Goal: Information Seeking & Learning: Learn about a topic

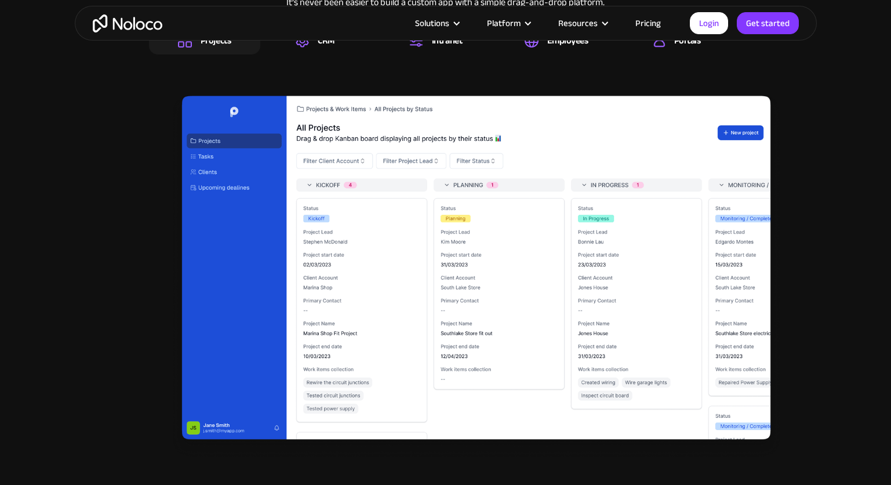
scroll to position [1686, 0]
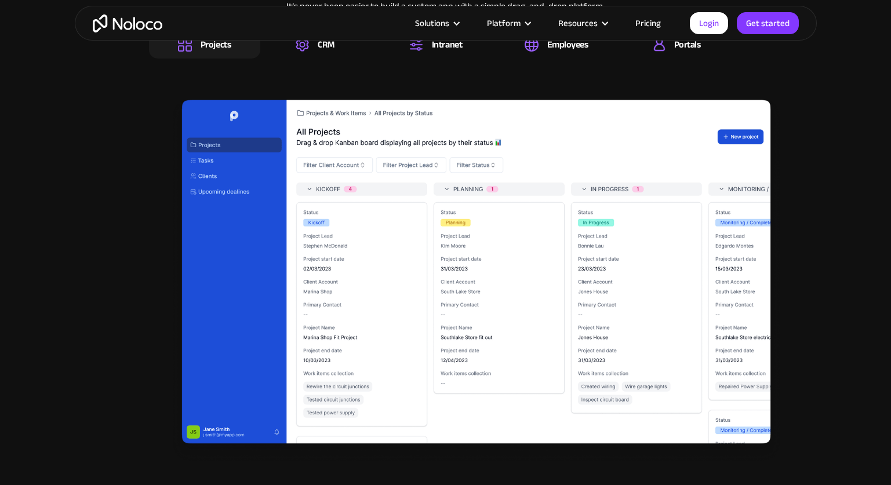
click at [310, 42] on div "Solutions Use Cases Business Types Project Management Keep track of customers, …" at bounding box center [445, 23] width 891 height 46
click at [311, 51] on div "CRM" at bounding box center [315, 45] width 38 height 14
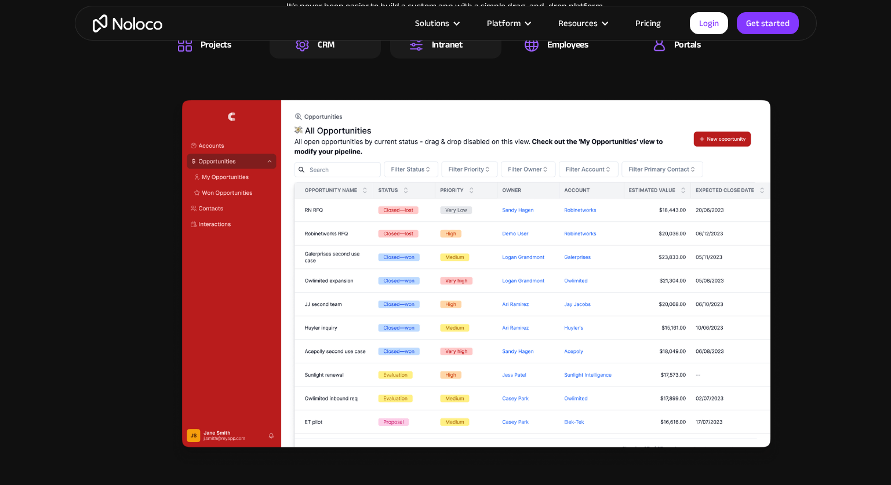
click at [417, 53] on div "Intranet" at bounding box center [445, 45] width 111 height 28
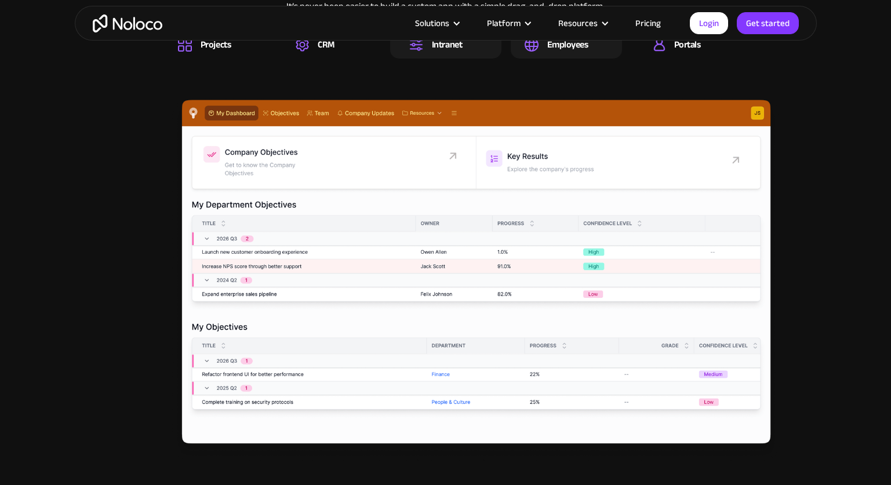
click at [572, 50] on div "Employees" at bounding box center [567, 44] width 41 height 13
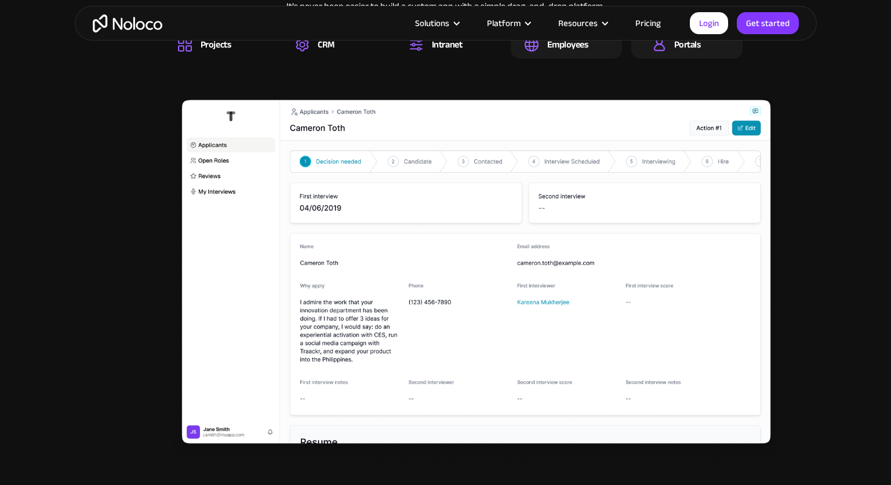
click at [688, 54] on div "Portals" at bounding box center [686, 45] width 111 height 28
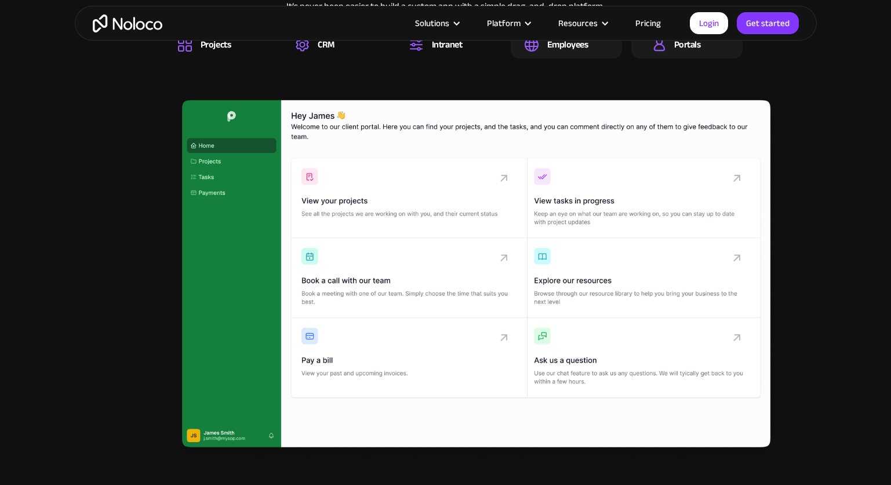
click at [588, 48] on div "Employees" at bounding box center [566, 45] width 111 height 28
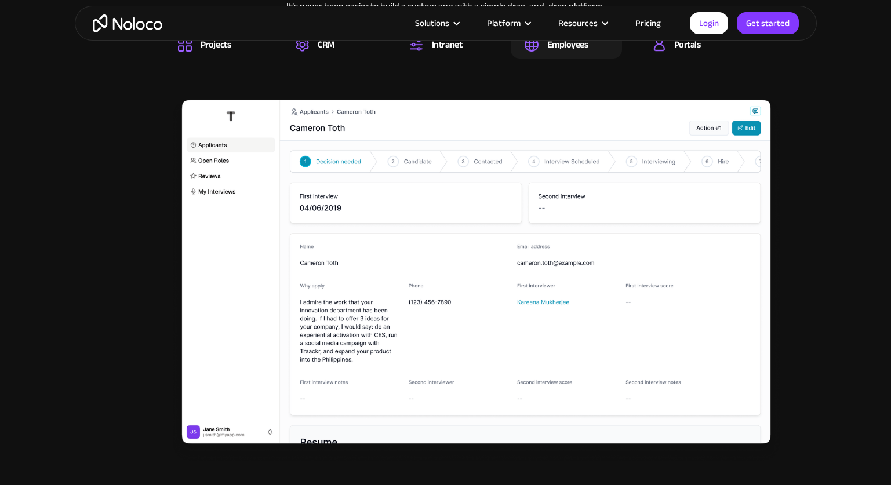
click at [445, 46] on div "Solutions Use Cases Business Types Project Management Keep track of customers, …" at bounding box center [445, 23] width 891 height 46
click at [300, 52] on div "CRM" at bounding box center [325, 45] width 111 height 28
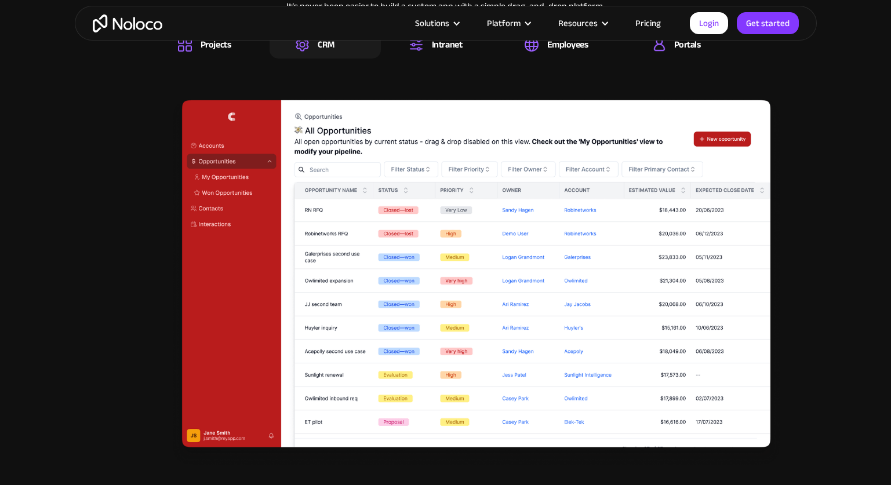
click at [220, 46] on div "Solutions Use Cases Business Types Project Management Keep track of customers, …" at bounding box center [445, 23] width 891 height 46
click at [177, 45] on div "Solutions Use Cases Business Types Project Management Keep track of customers, …" at bounding box center [445, 23] width 891 height 46
click at [184, 52] on div "Projects" at bounding box center [204, 45] width 111 height 28
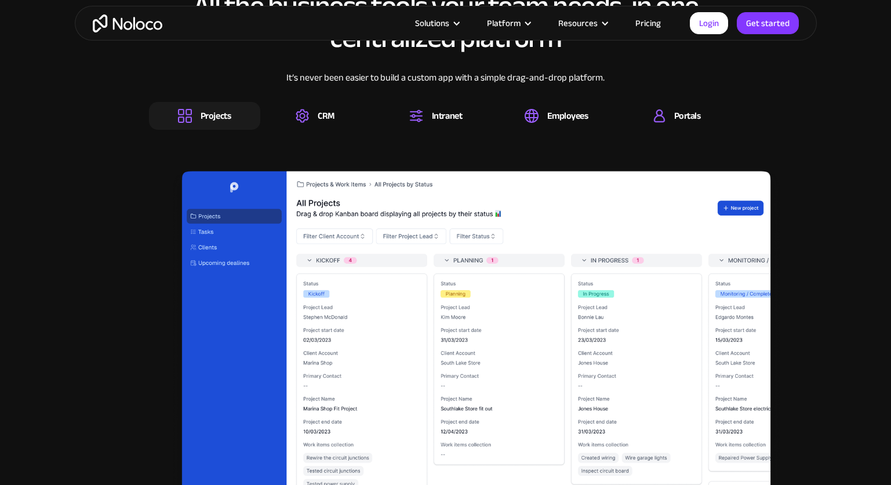
scroll to position [1614, 0]
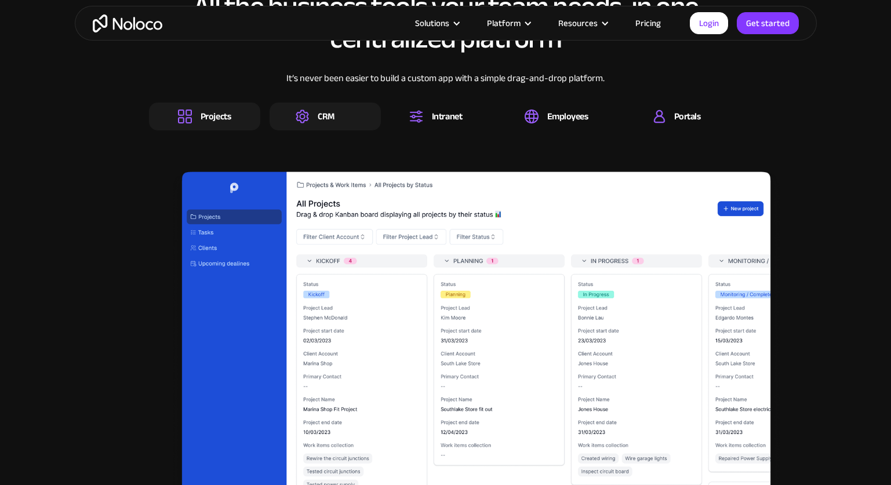
click at [324, 123] on div "CRM" at bounding box center [326, 116] width 17 height 13
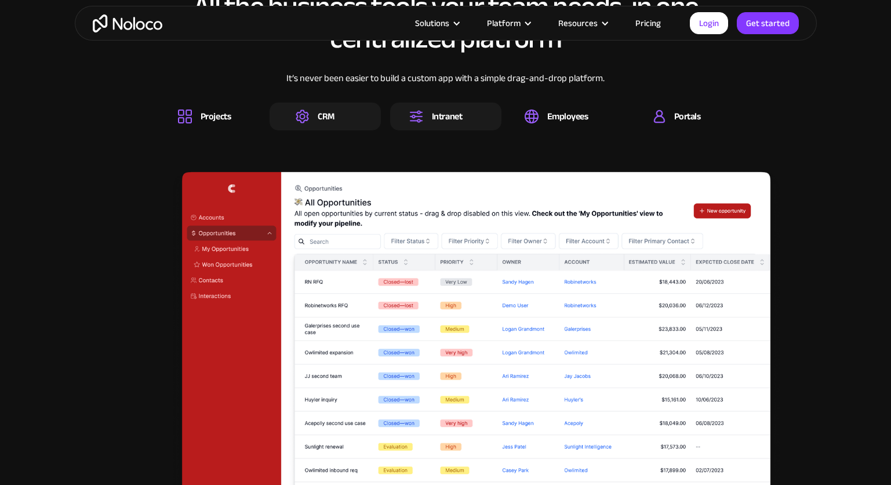
click at [428, 121] on div "Intranet" at bounding box center [435, 117] width 53 height 14
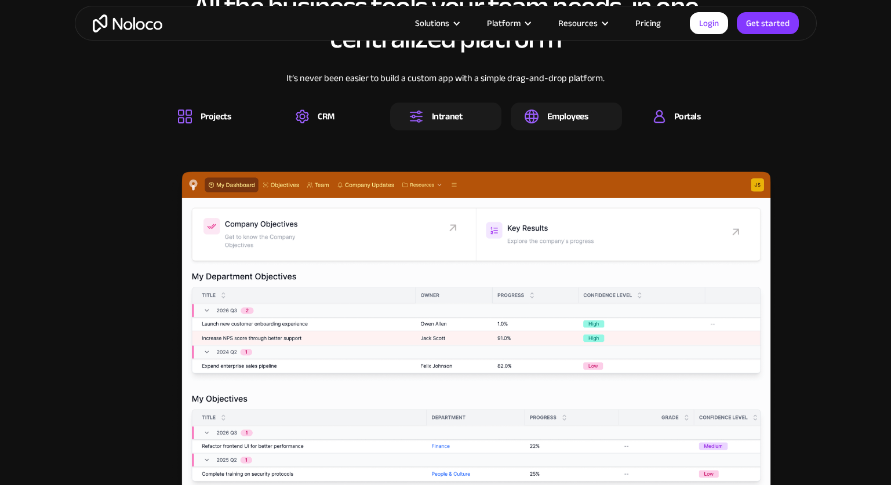
click at [565, 127] on div "Employees" at bounding box center [566, 117] width 111 height 28
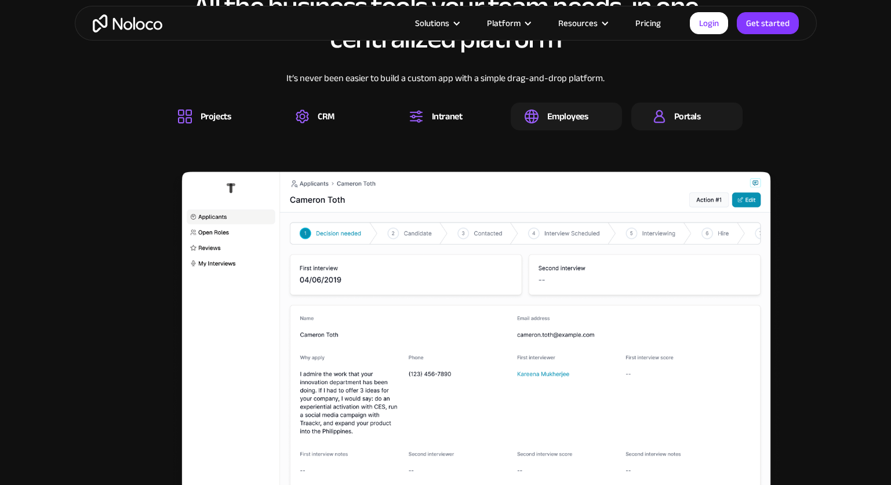
click at [689, 118] on div "Portals" at bounding box center [687, 116] width 27 height 13
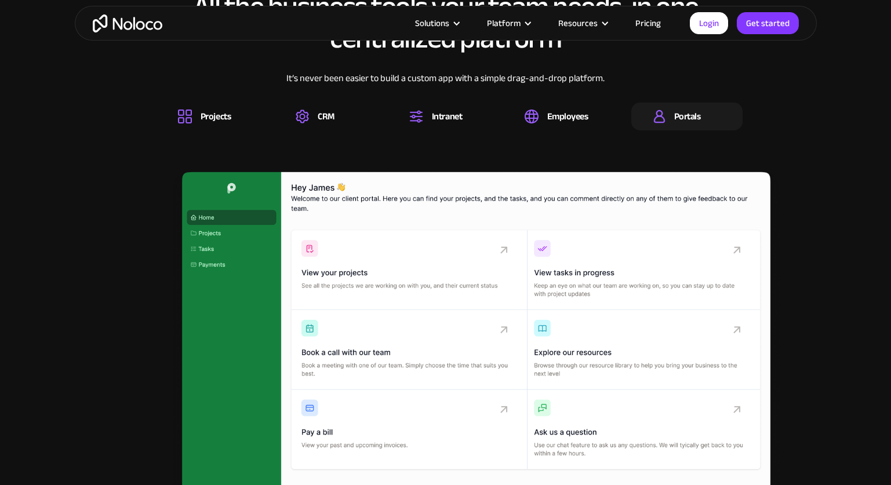
click at [192, 132] on div "All the business tools your team needs, in one centralized platform It’s never …" at bounding box center [445, 265] width 719 height 570
click at [220, 106] on div "Projects" at bounding box center [204, 117] width 111 height 28
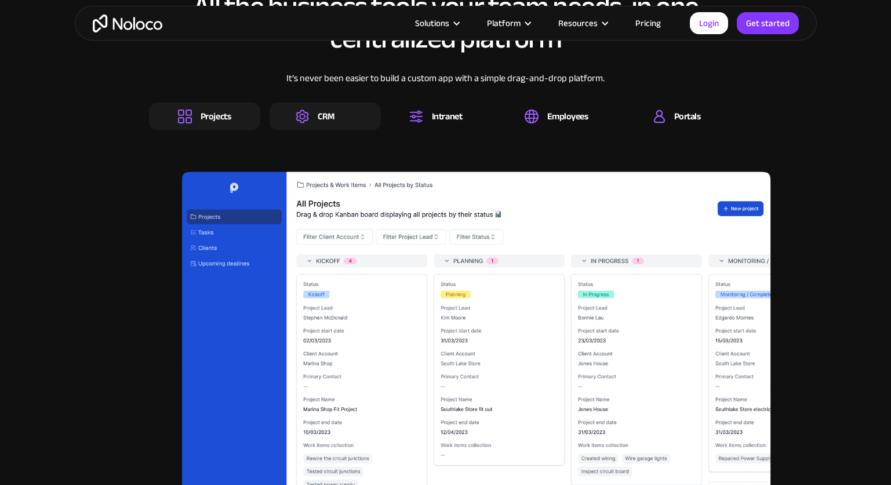
click at [329, 126] on div "CRM" at bounding box center [325, 117] width 111 height 28
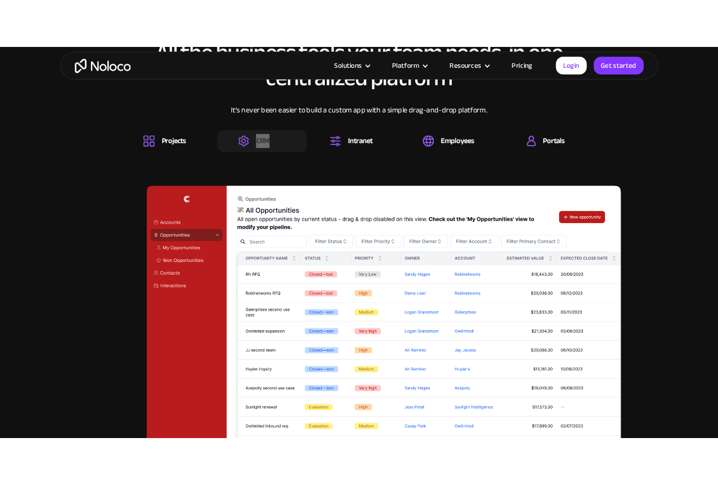
scroll to position [1603, 0]
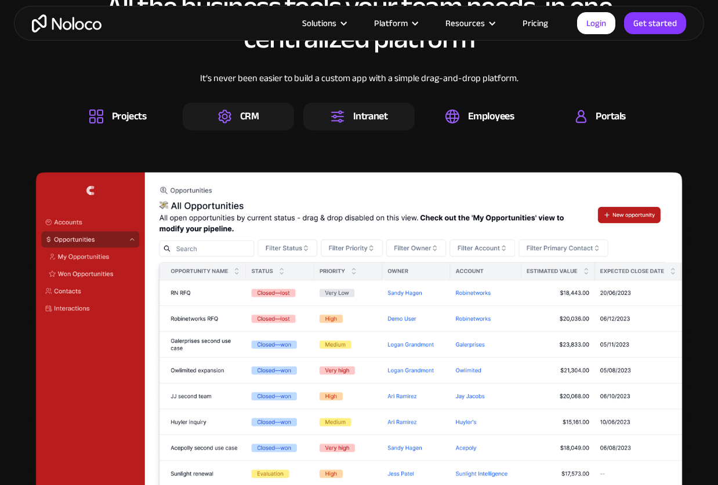
click at [389, 121] on div "Intranet" at bounding box center [358, 117] width 111 height 28
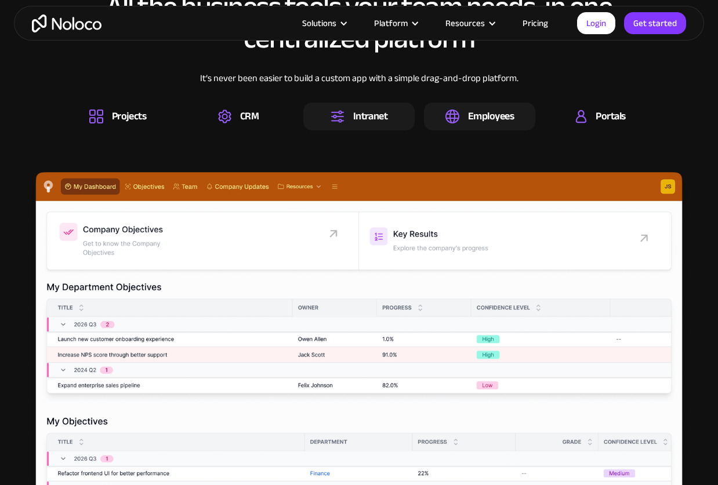
click at [482, 130] on div "Employees" at bounding box center [479, 117] width 111 height 28
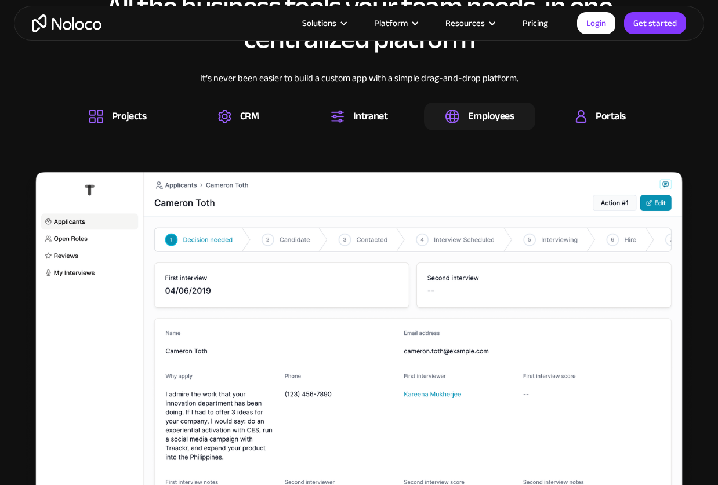
click at [604, 130] on div "All the business tools your team needs, in one centralized platform It’s never …" at bounding box center [359, 265] width 695 height 570
click at [610, 119] on div "Portals" at bounding box center [610, 116] width 30 height 13
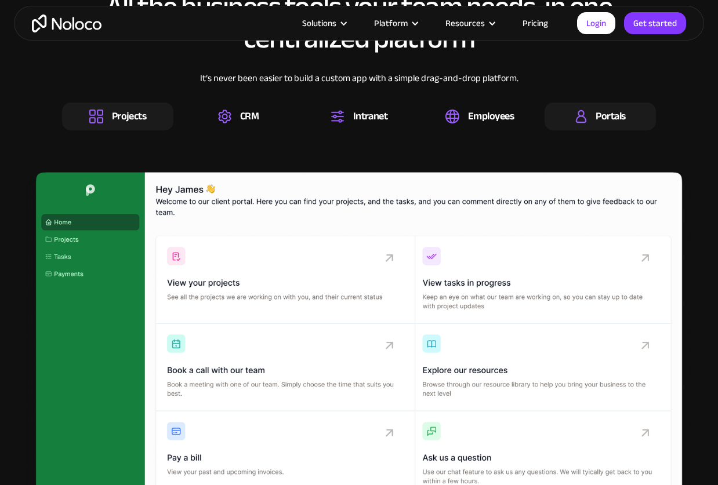
click at [128, 111] on div "Projects" at bounding box center [129, 116] width 35 height 13
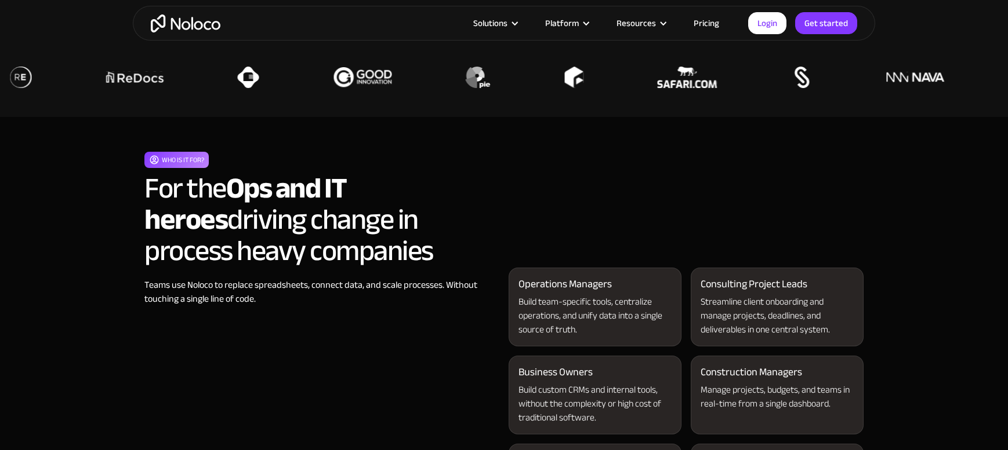
scroll to position [971, 0]
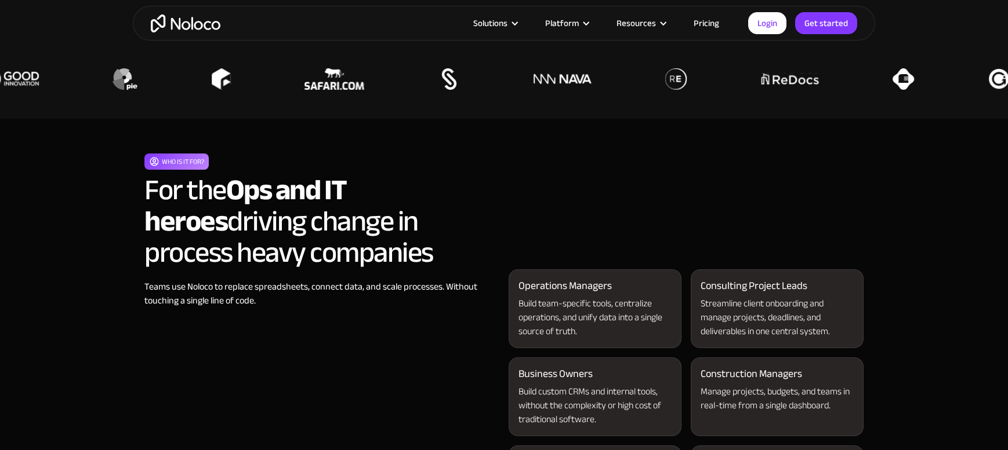
click at [502, 183] on div "Who is it for? For the Ops and IT heroes driving change in process heavy compan…" at bounding box center [503, 446] width 719 height 584
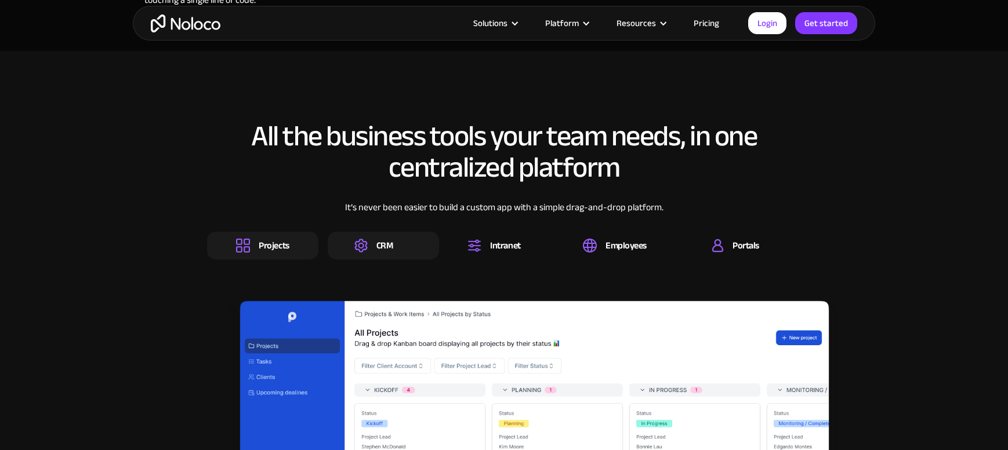
scroll to position [1693, 0]
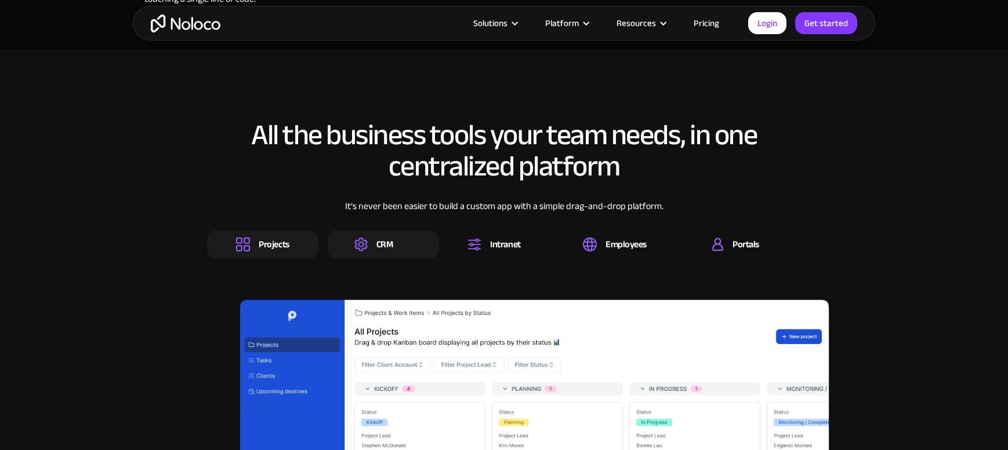
click at [401, 250] on div "CRM" at bounding box center [383, 245] width 111 height 28
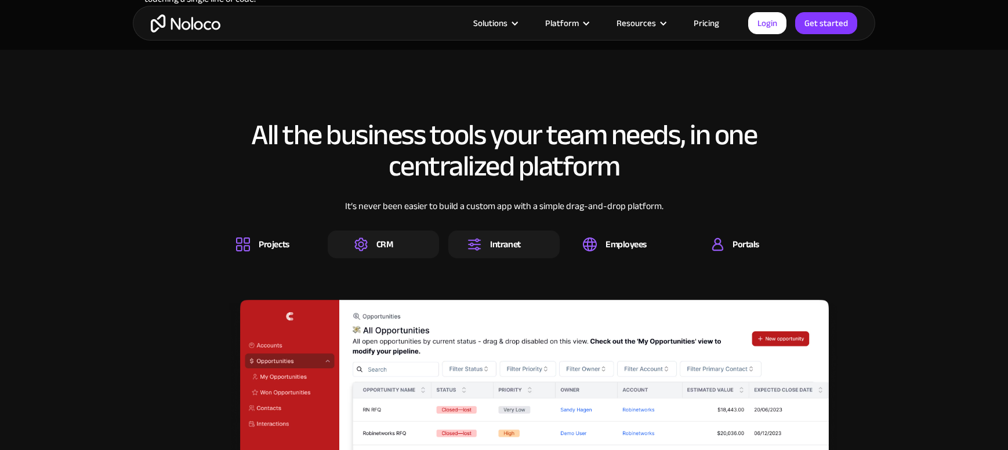
click at [487, 240] on div "Intranet" at bounding box center [493, 245] width 53 height 14
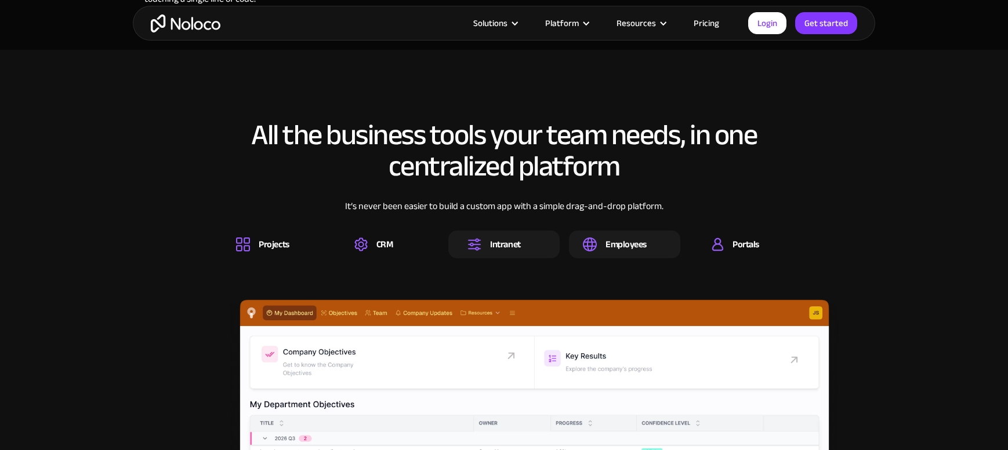
click at [594, 255] on div "Employees" at bounding box center [624, 245] width 111 height 28
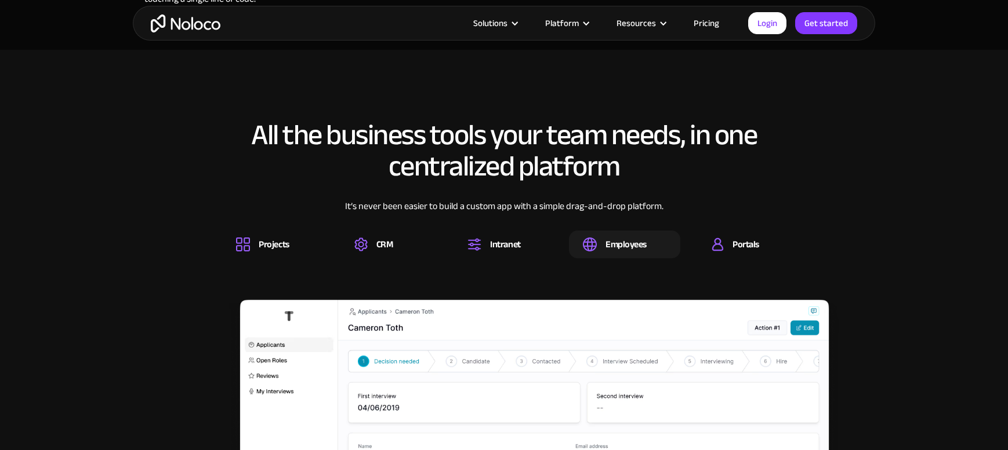
click at [293, 226] on div "It’s never been easier to build a custom app with a simple drag-and-drop platfo…" at bounding box center [504, 214] width 594 height 31
click at [292, 241] on div "Projects" at bounding box center [262, 245] width 111 height 28
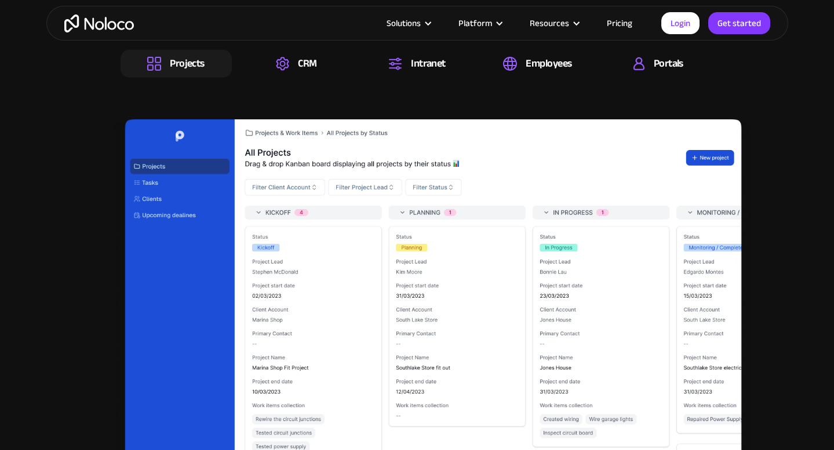
scroll to position [1872, 0]
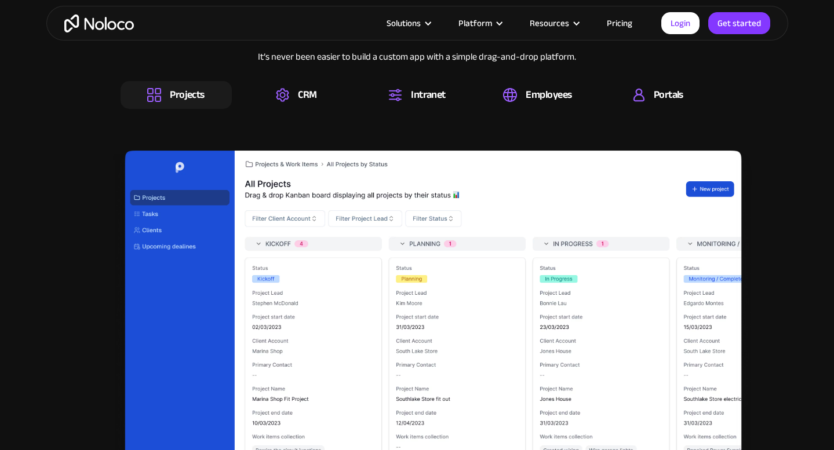
click at [326, 111] on div "All the business tools your team needs, in one centralized platform It’s never …" at bounding box center [417, 243] width 719 height 570
click at [300, 94] on div "CRM" at bounding box center [307, 95] width 19 height 13
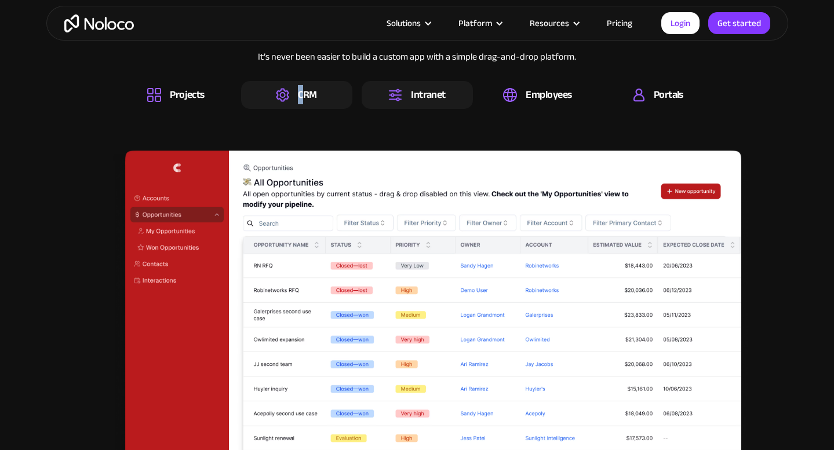
click at [385, 98] on div "Intranet" at bounding box center [417, 95] width 111 height 28
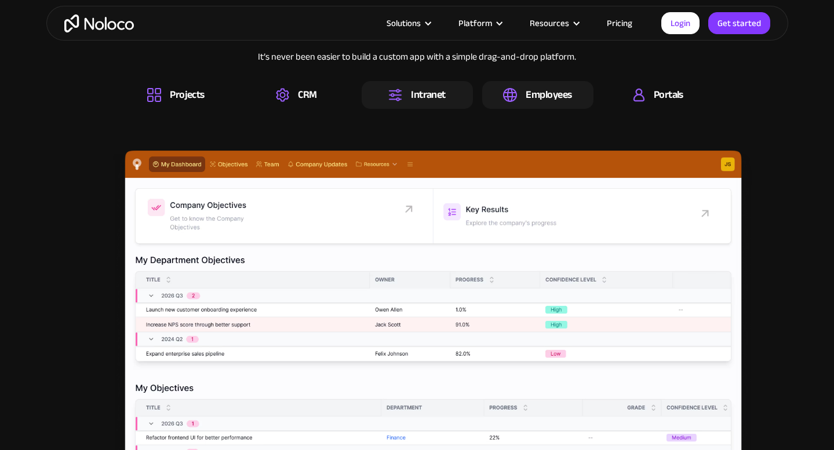
click at [490, 99] on div "Employees" at bounding box center [537, 95] width 111 height 28
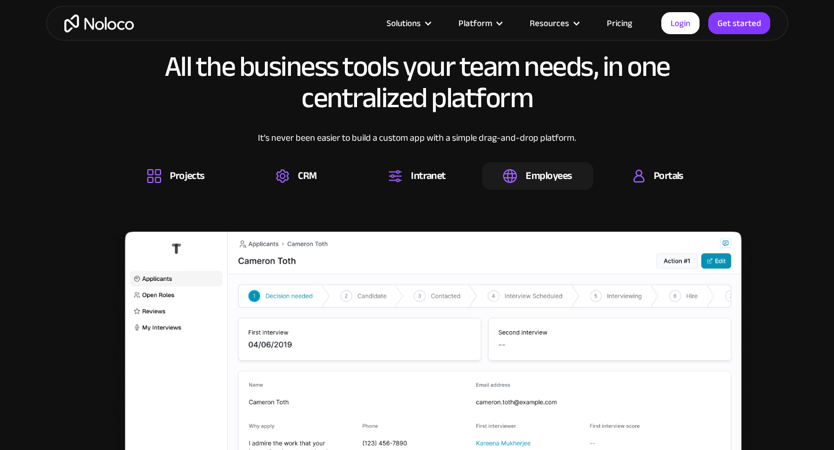
scroll to position [1762, 0]
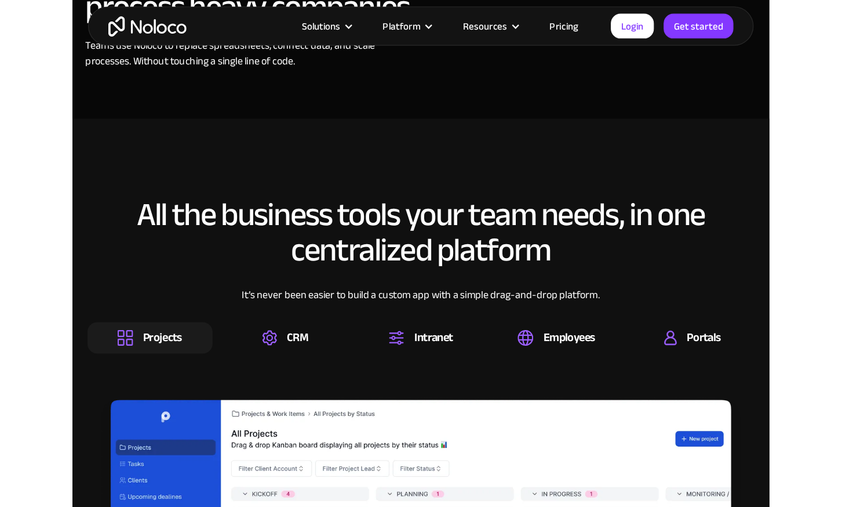
scroll to position [1666, 0]
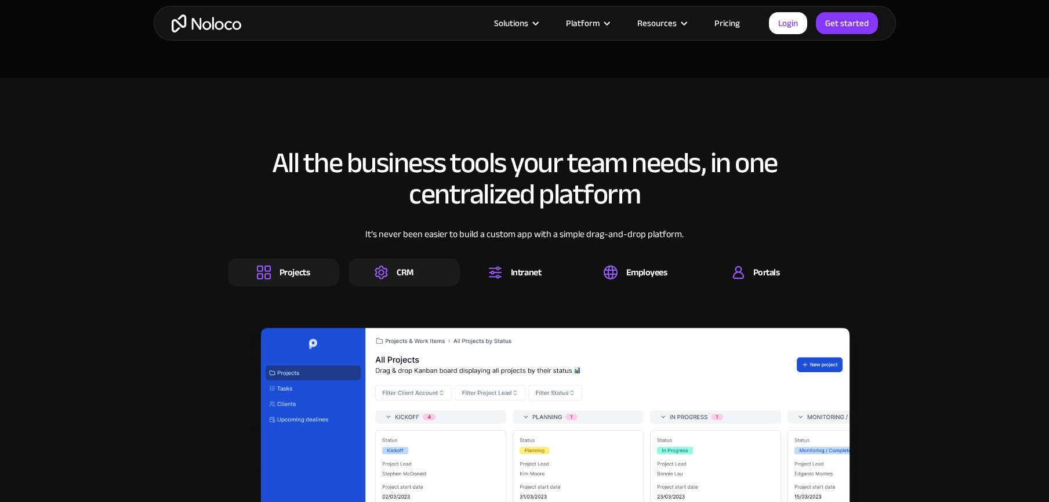
click at [406, 279] on div "CRM" at bounding box center [405, 272] width 17 height 13
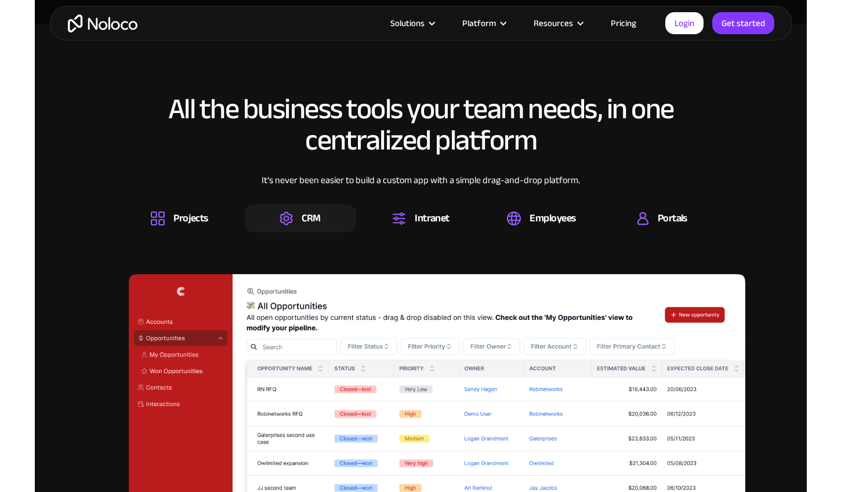
scroll to position [1604, 0]
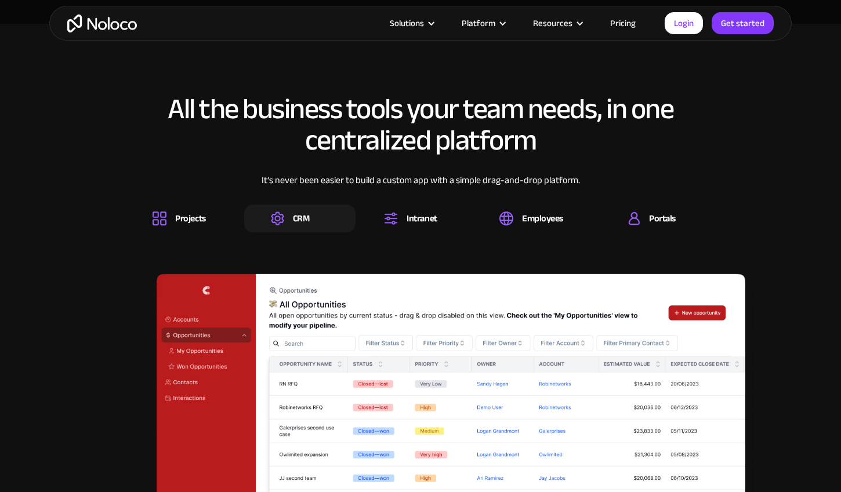
click at [321, 220] on div at bounding box center [319, 218] width 20 height 3
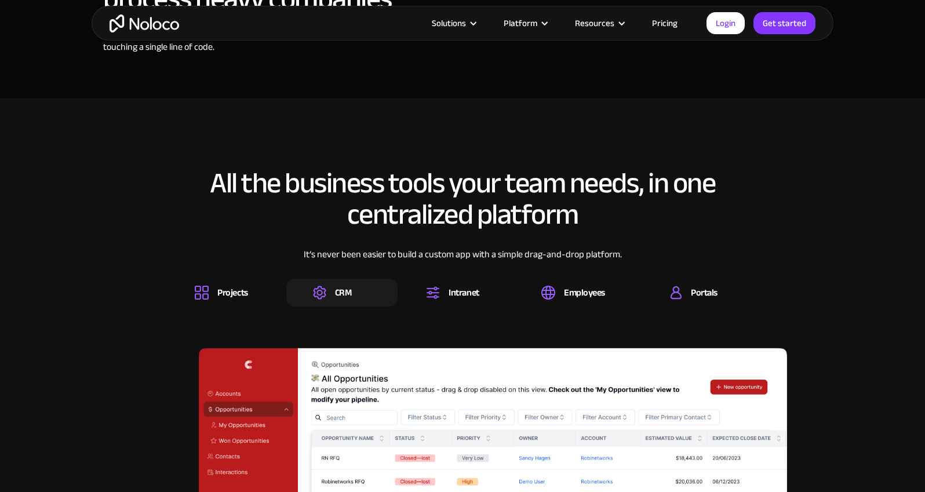
scroll to position [1532, 0]
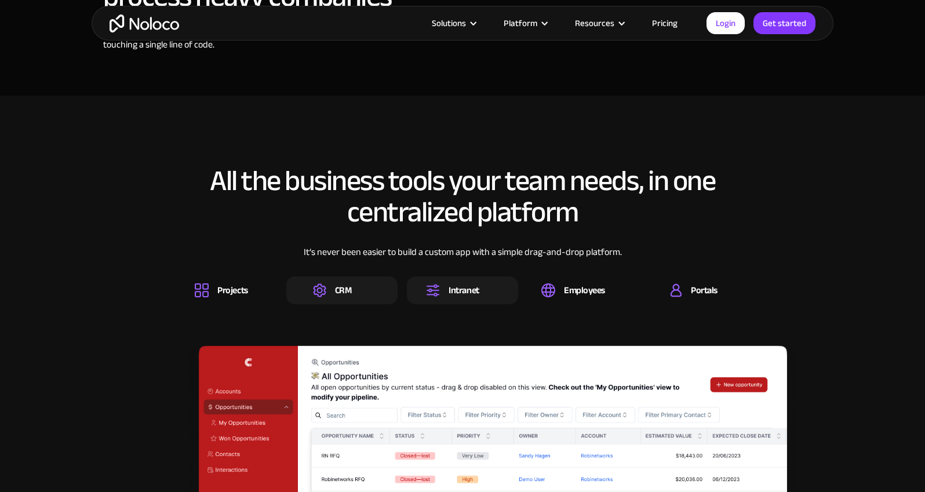
click at [445, 293] on div "Intranet" at bounding box center [452, 290] width 53 height 14
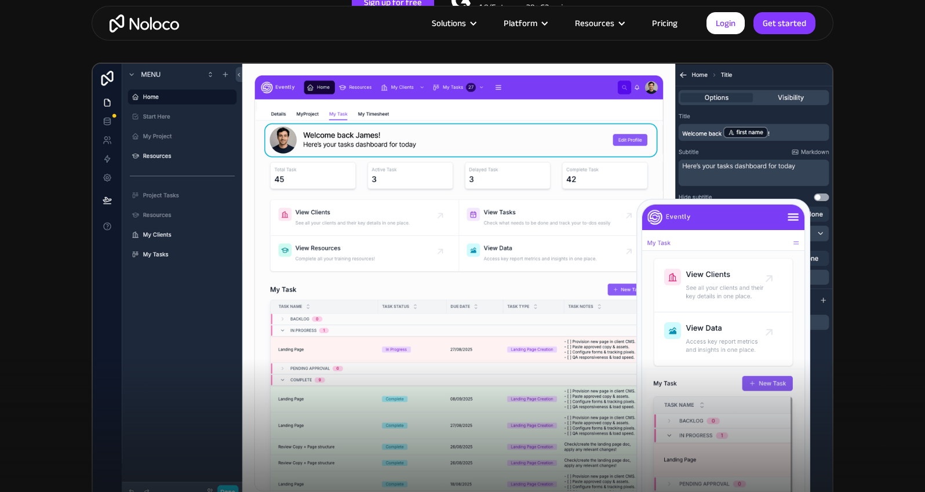
scroll to position [328, 0]
